Goal: Information Seeking & Learning: Learn about a topic

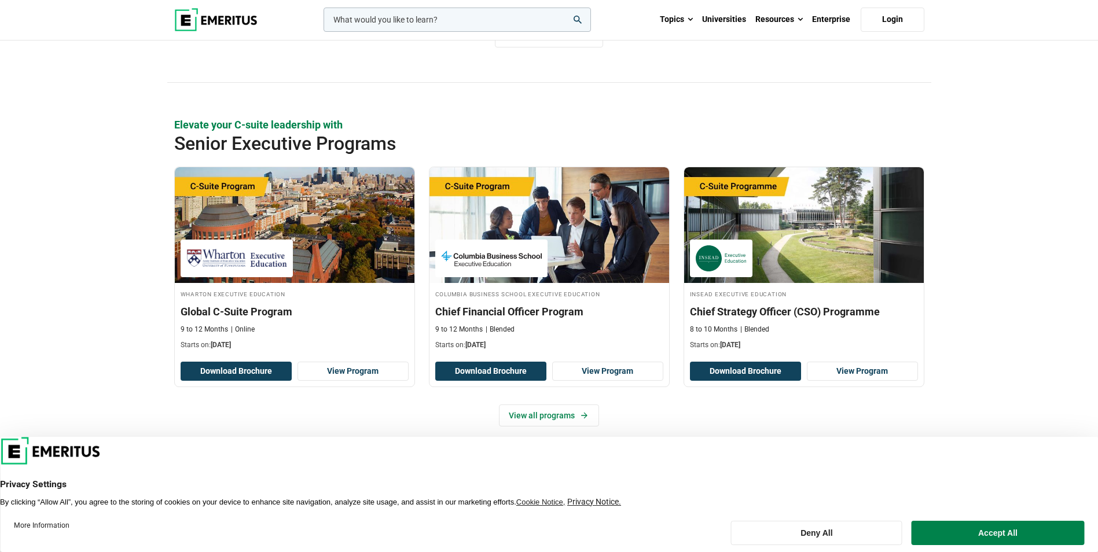
scroll to position [405, 0]
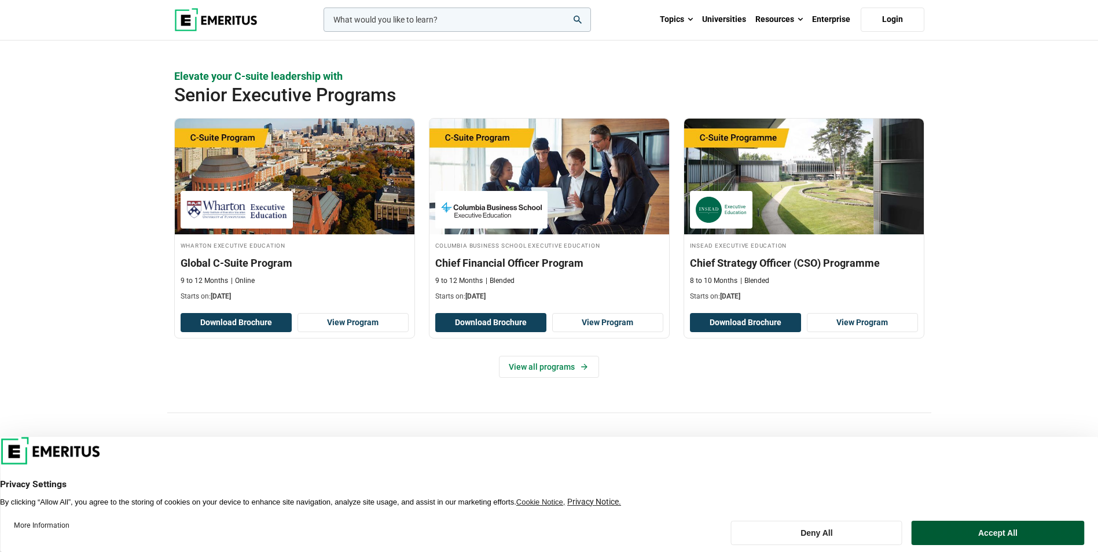
click at [1019, 531] on button "Accept All" at bounding box center [998, 533] width 173 height 24
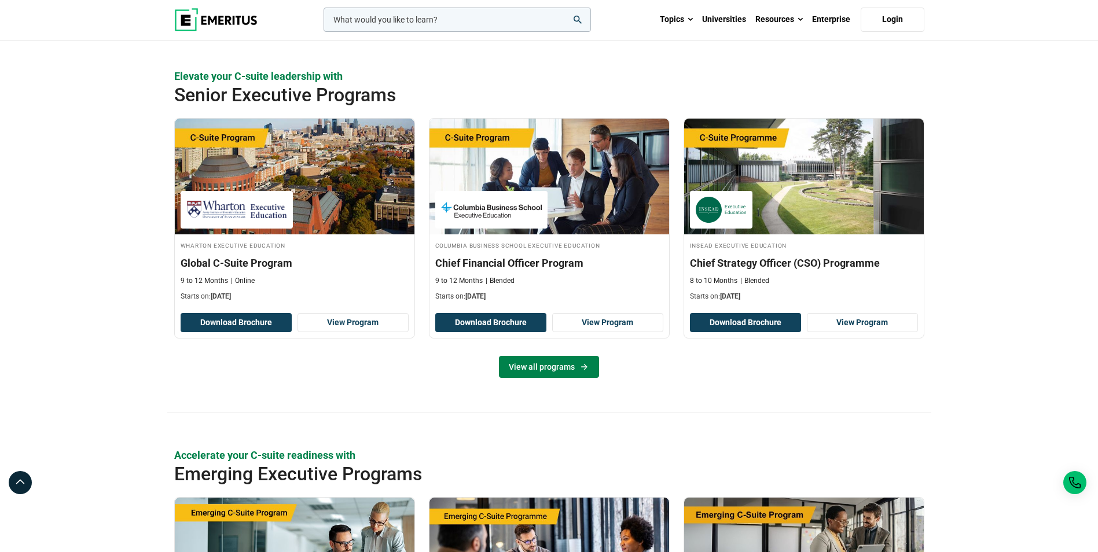
click at [544, 368] on link "View all programs" at bounding box center [549, 367] width 100 height 22
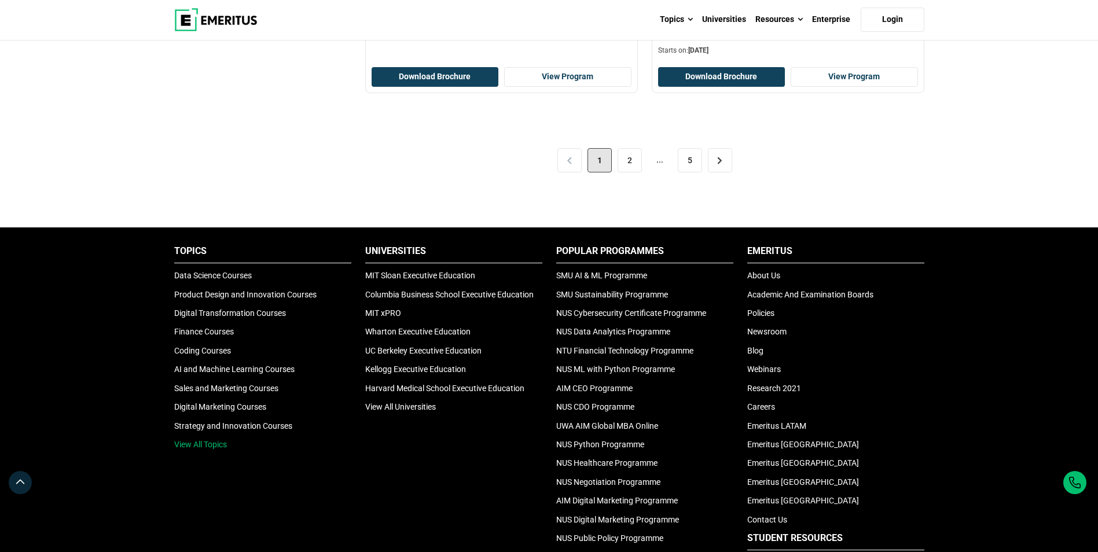
scroll to position [2155, 0]
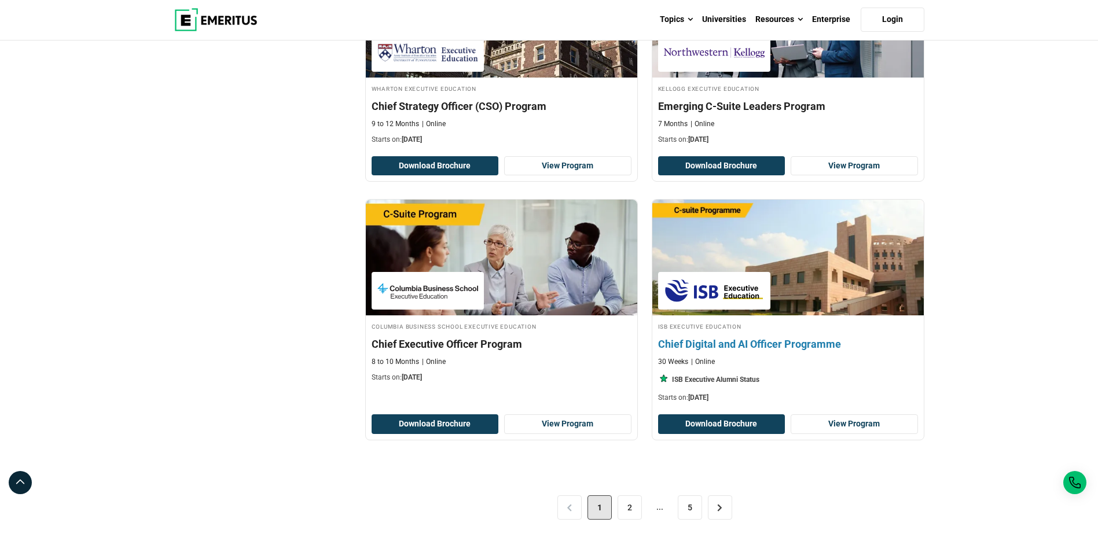
click at [812, 292] on img at bounding box center [788, 257] width 299 height 127
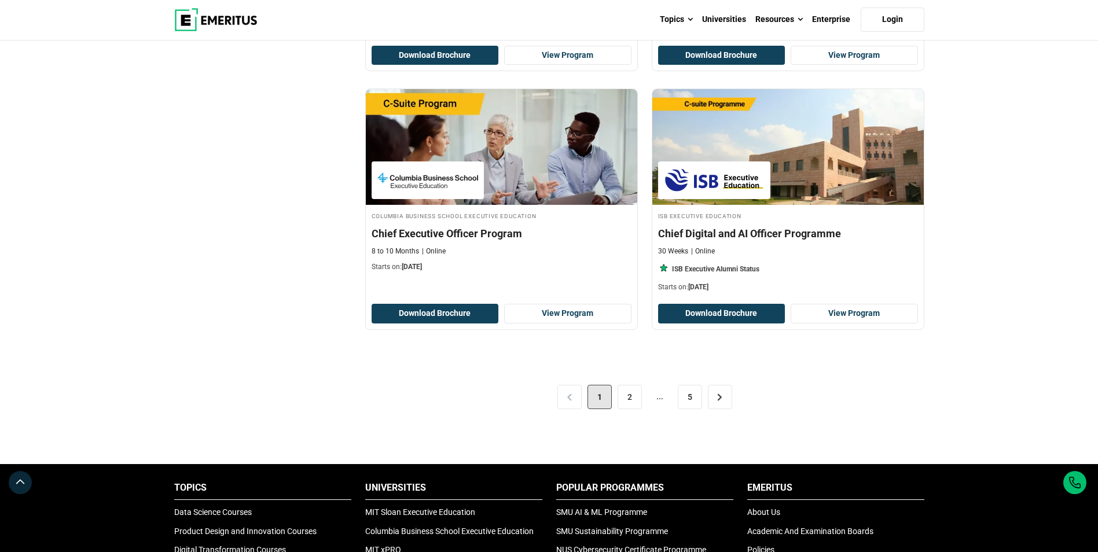
scroll to position [2271, 0]
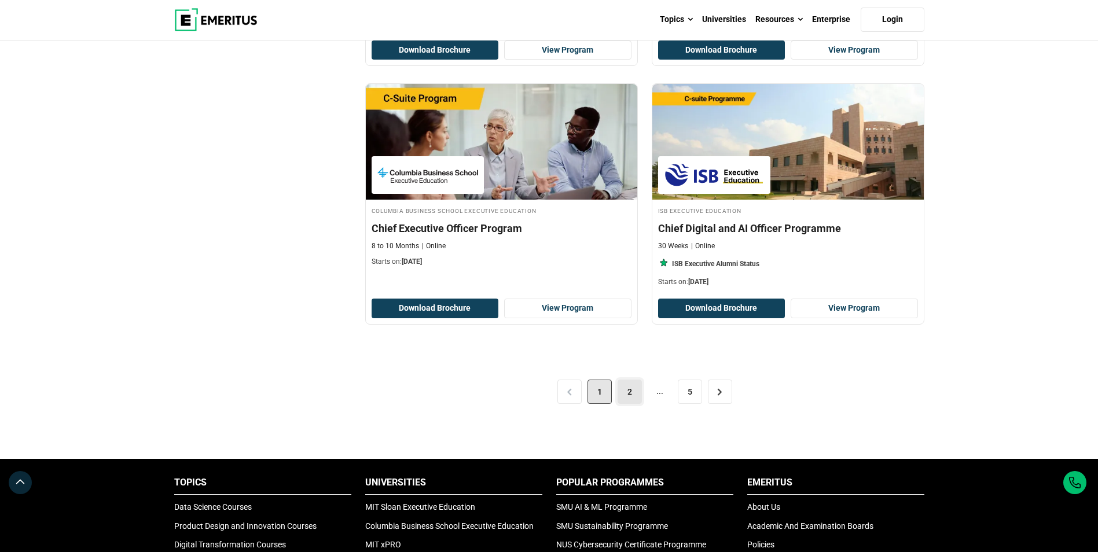
click at [630, 391] on link "2" at bounding box center [630, 392] width 24 height 24
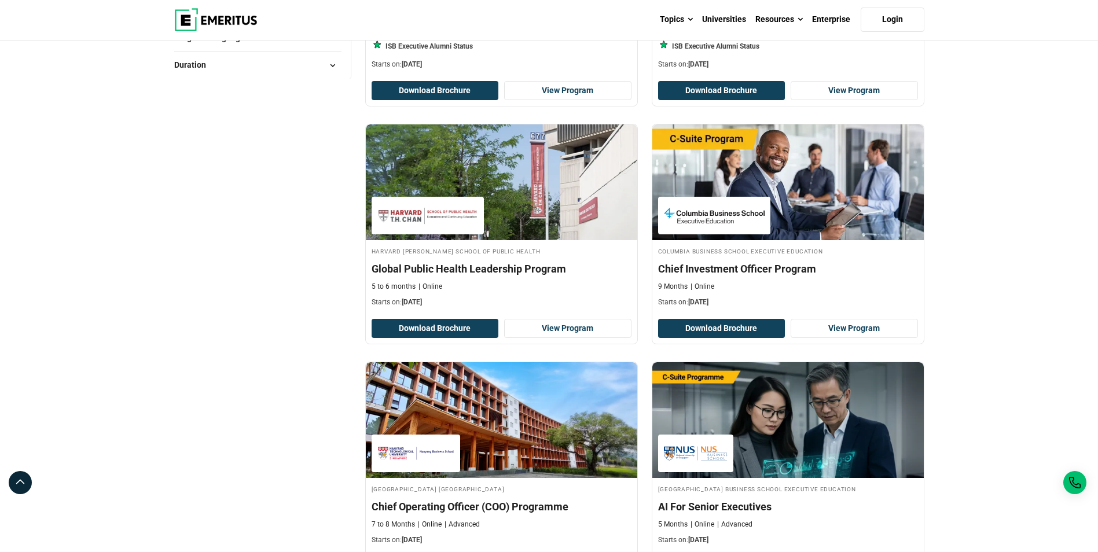
scroll to position [347, 0]
